Goal: Transaction & Acquisition: Purchase product/service

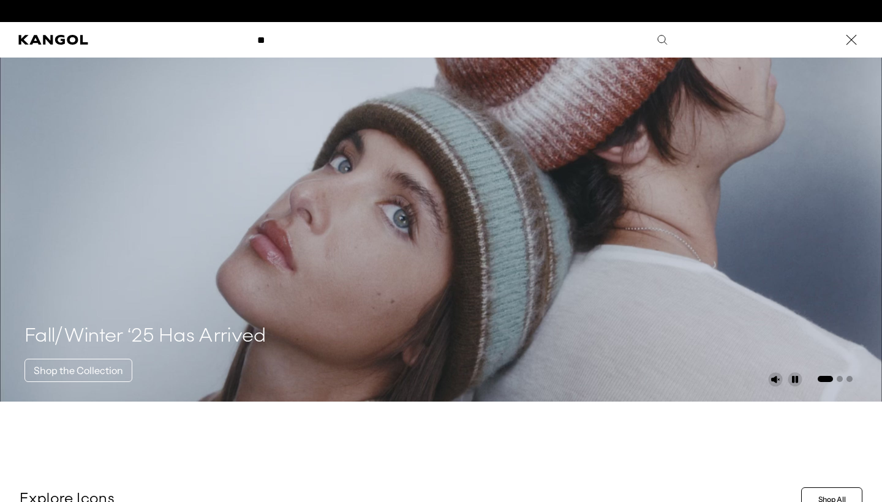
scroll to position [0, 252]
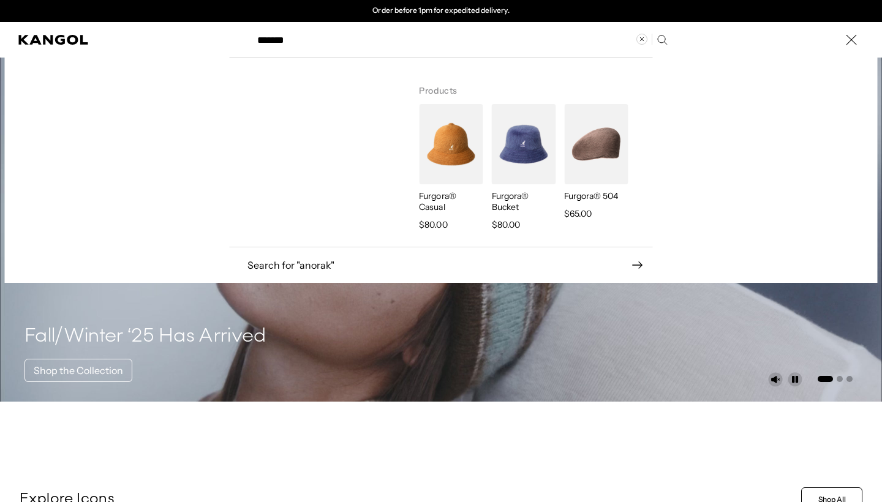
type input "******"
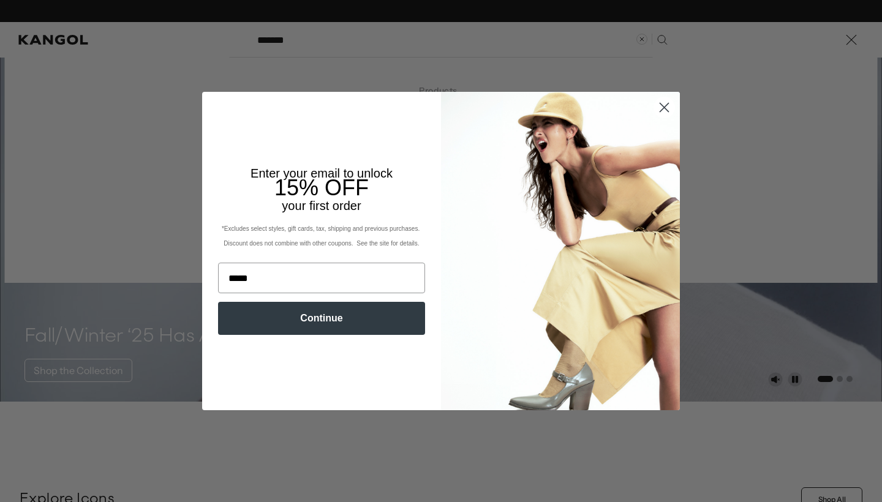
scroll to position [0, 0]
type input "*****"
click at [665, 108] on icon "Close dialog" at bounding box center [665, 107] width 9 height 9
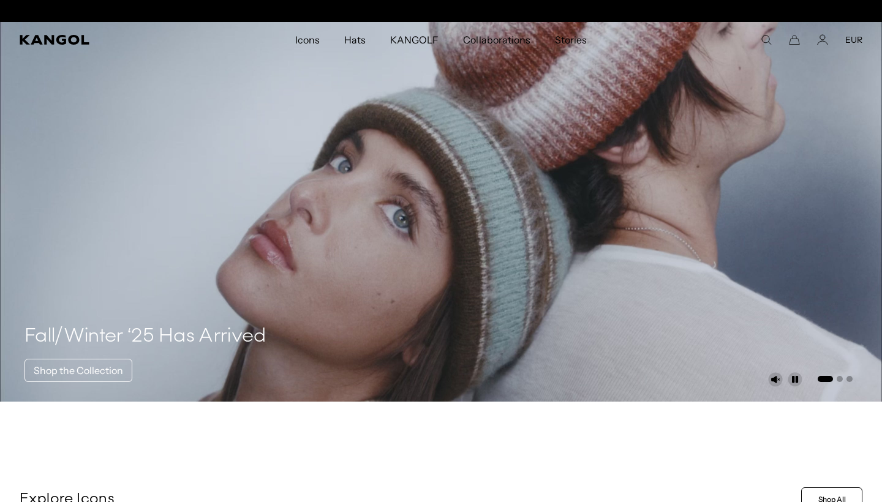
scroll to position [0, 252]
click at [767, 39] on icon "Search here" at bounding box center [766, 39] width 11 height 11
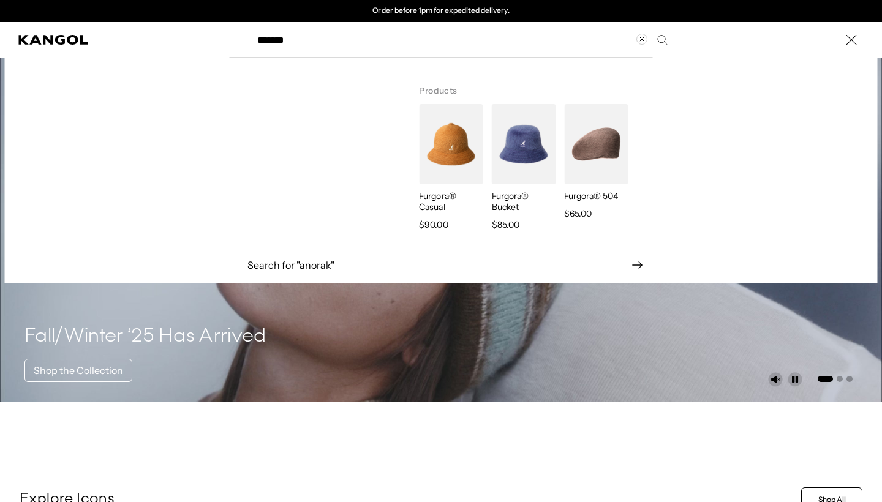
click at [571, 39] on input "******" at bounding box center [461, 40] width 423 height 31
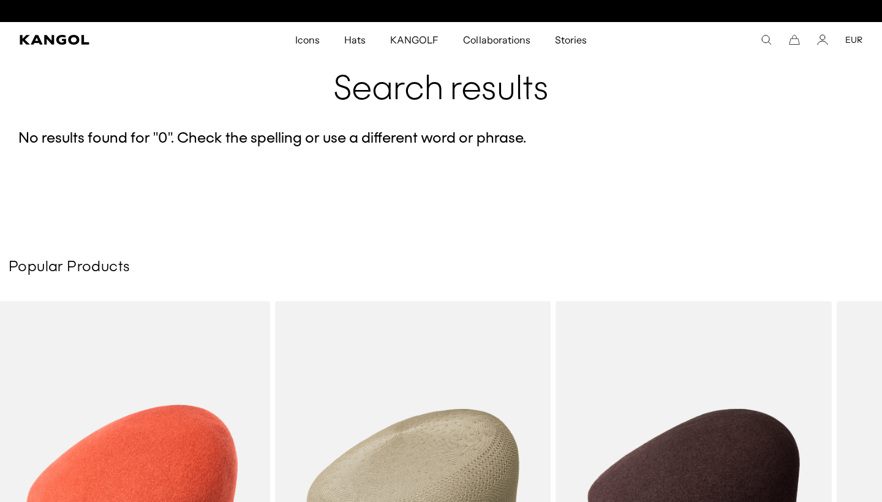
scroll to position [0, 252]
click at [764, 40] on icon "Search here" at bounding box center [766, 39] width 11 height 11
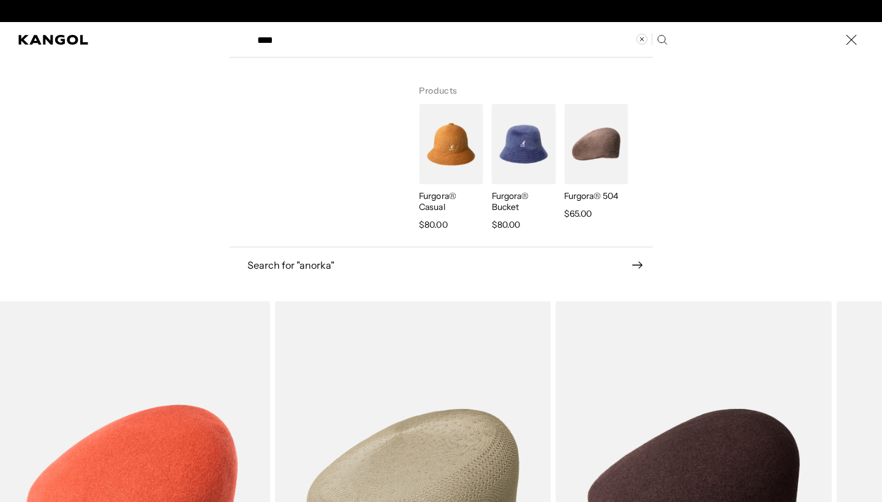
scroll to position [0, 0]
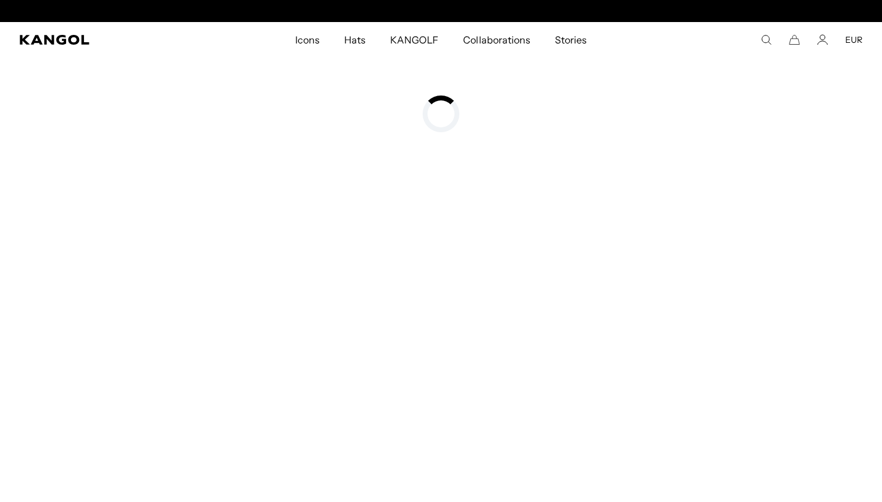
scroll to position [0, 252]
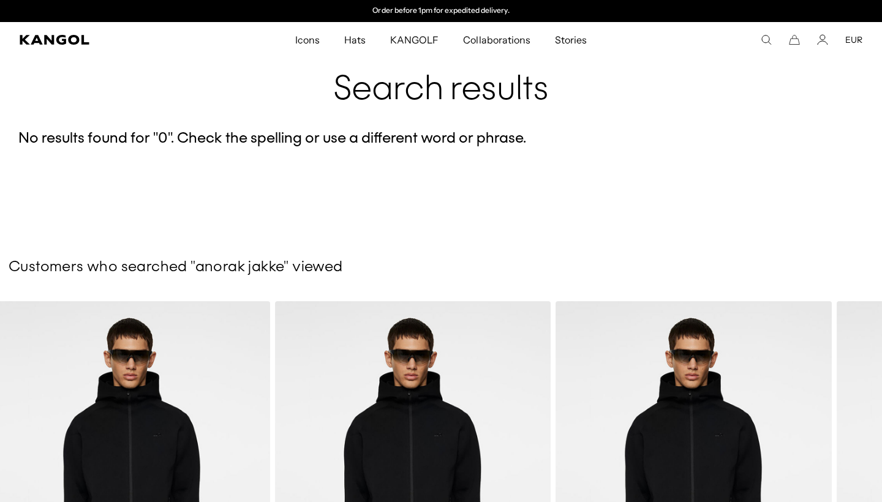
click at [766, 40] on icon "Search here" at bounding box center [766, 39] width 11 height 11
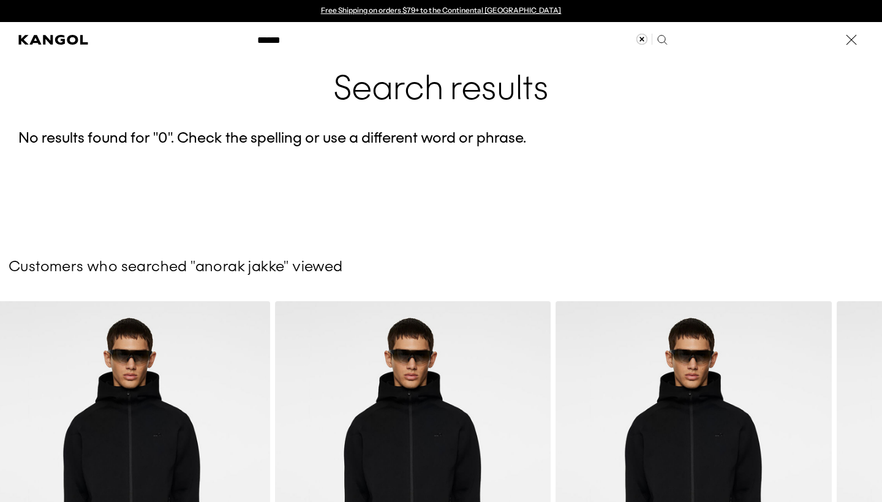
scroll to position [0, 0]
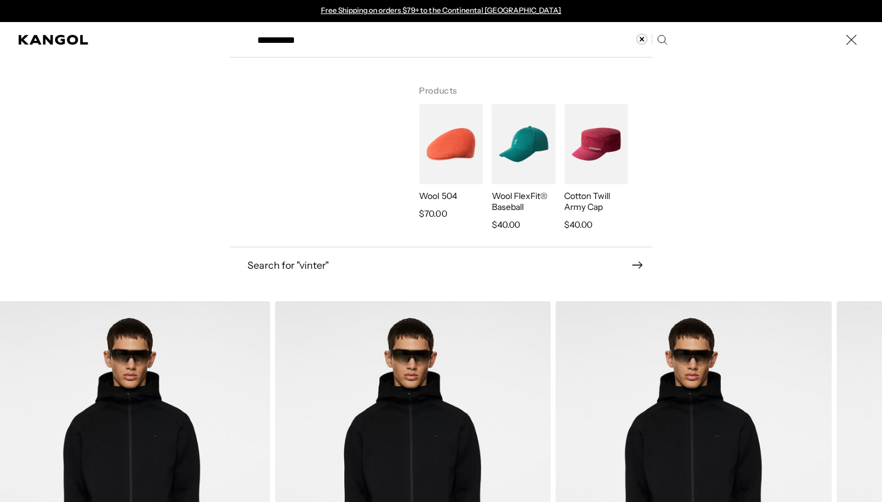
type input "**********"
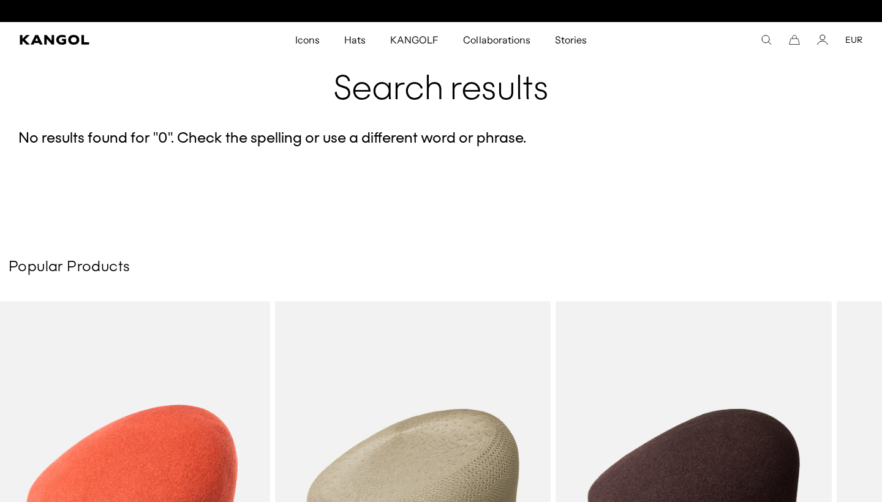
scroll to position [0, 252]
click at [764, 36] on icon "Search here" at bounding box center [766, 39] width 11 height 11
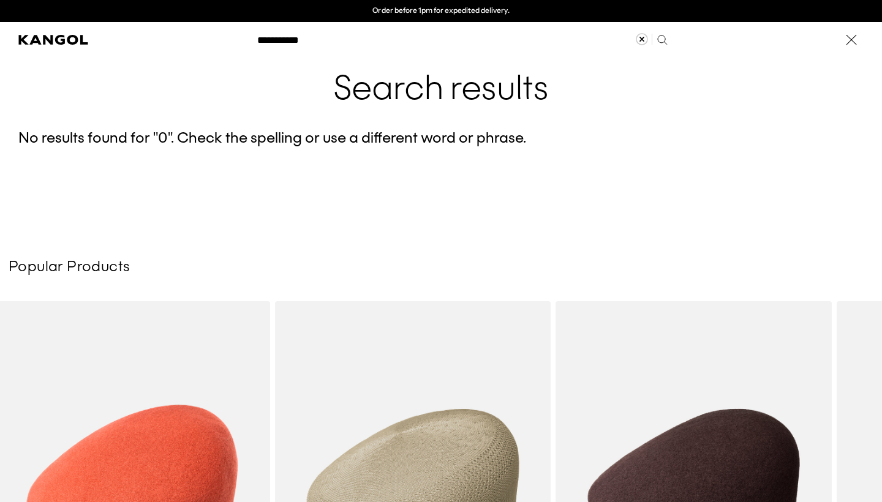
click at [642, 39] on use "Clear search term" at bounding box center [642, 39] width 11 height 11
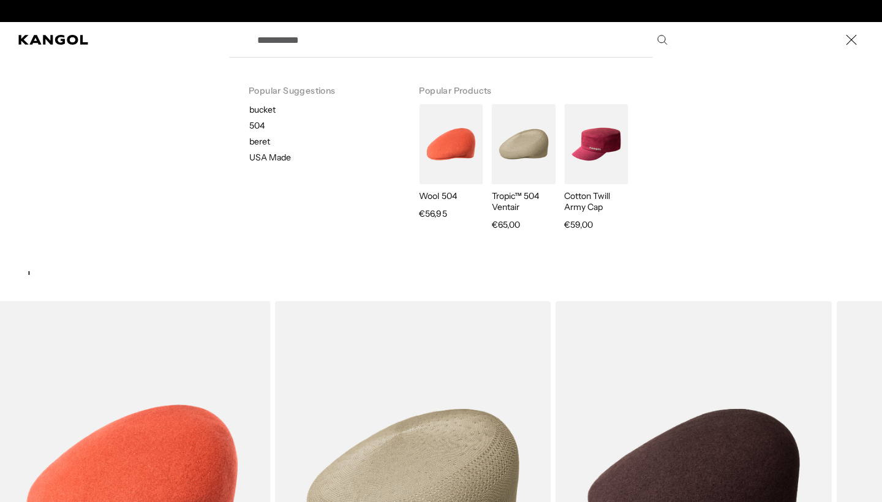
scroll to position [0, 0]
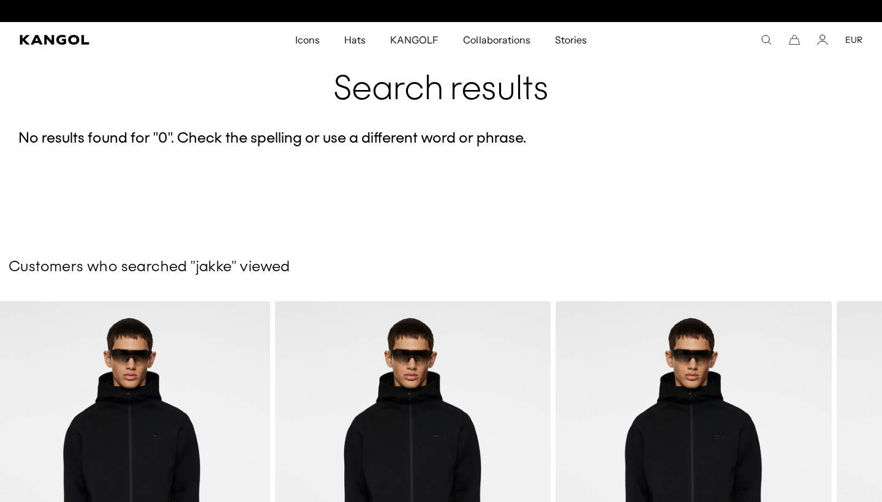
type input "*****"
click at [769, 41] on icon "Search here" at bounding box center [766, 39] width 11 height 11
click at [637, 40] on use "Clear search term" at bounding box center [642, 39] width 11 height 11
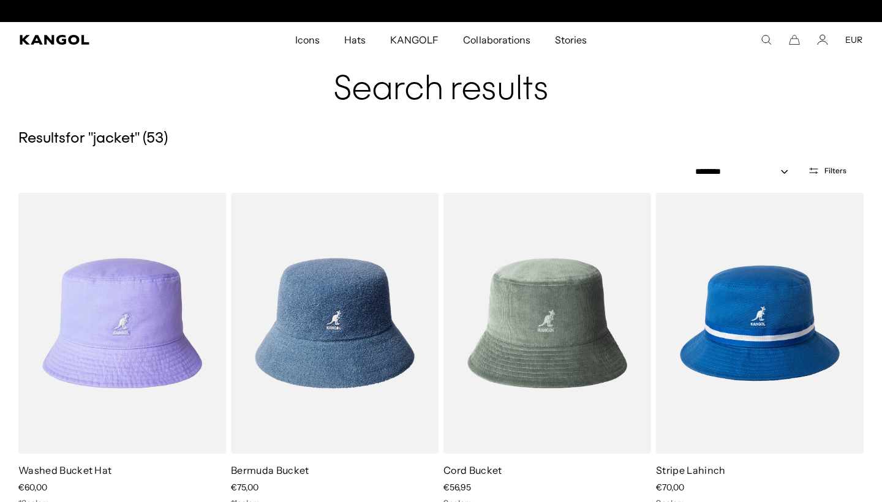
scroll to position [0, 252]
type input "******"
click at [764, 39] on icon "Search here" at bounding box center [766, 39] width 11 height 11
click at [642, 41] on icon "Clear search term" at bounding box center [642, 39] width 12 height 12
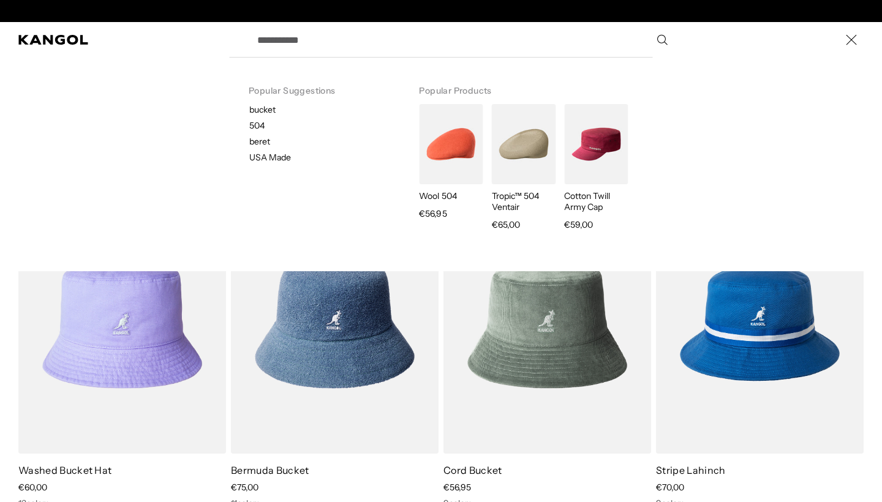
scroll to position [0, 0]
click at [657, 44] on icon "Search here" at bounding box center [662, 40] width 12 height 12
click at [851, 37] on icon "Close" at bounding box center [852, 40] width 12 height 12
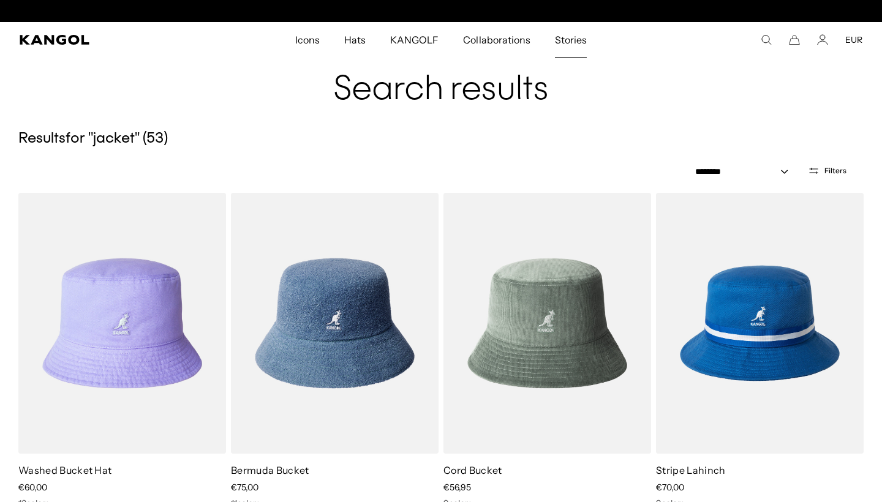
scroll to position [0, 252]
click at [49, 34] on comp-header "Icons Icons Buckets & Casuals Berets 504s & 507s" at bounding box center [441, 40] width 882 height 36
click at [49, 42] on icon "Kangol" at bounding box center [55, 40] width 70 height 10
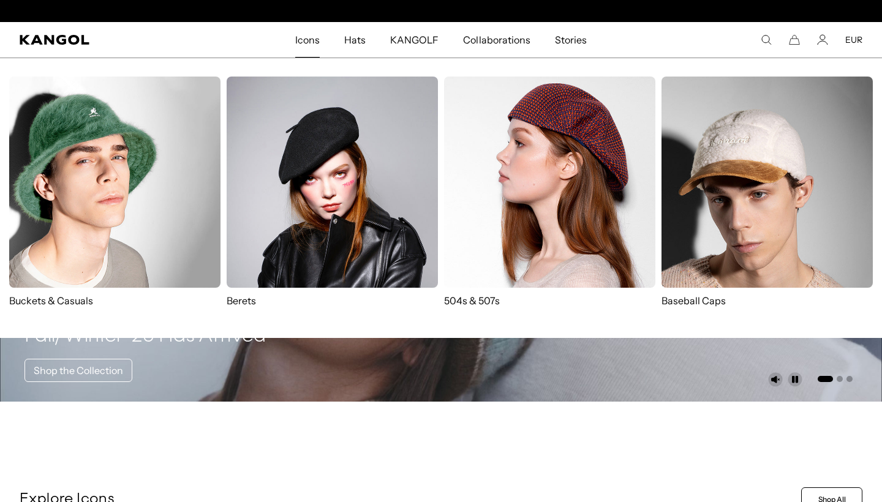
scroll to position [0, 252]
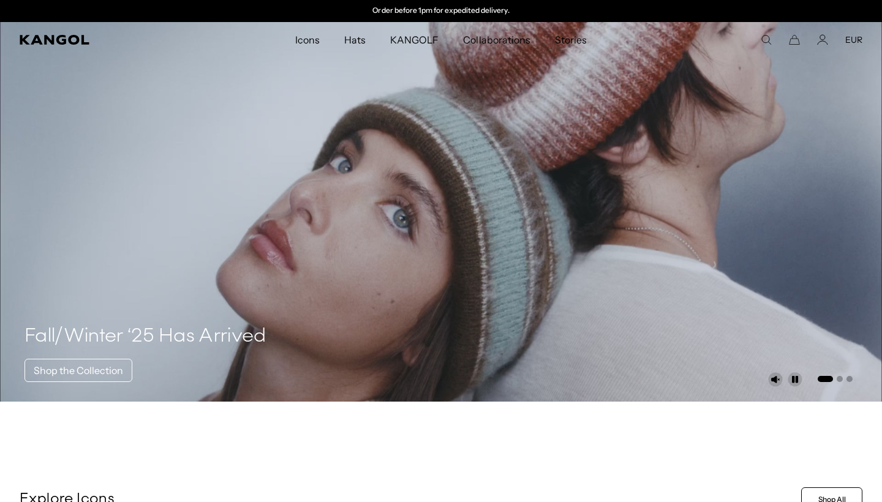
click at [563, 1] on div "Free Shipping on orders $79+ to the Continental US Free Shipping on orders $79+…" at bounding box center [441, 11] width 282 height 22
